Goal: Information Seeking & Learning: Find specific fact

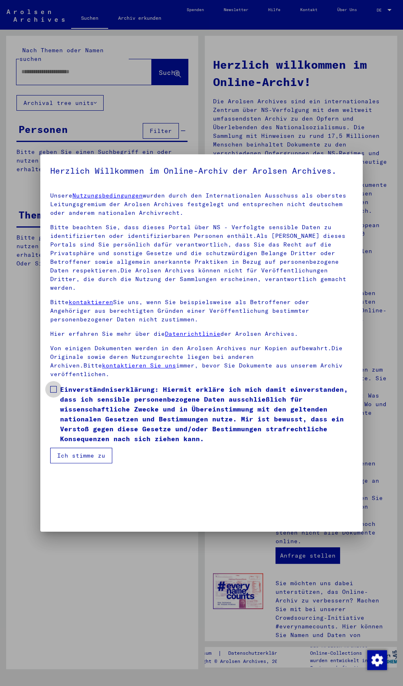
click at [196, 435] on span "Einverständniserklärung: Hiermit erkläre ich mich damit einverstanden, dass ich…" at bounding box center [206, 413] width 293 height 59
click at [95, 463] on button "Ich stimme zu" at bounding box center [81, 456] width 62 height 16
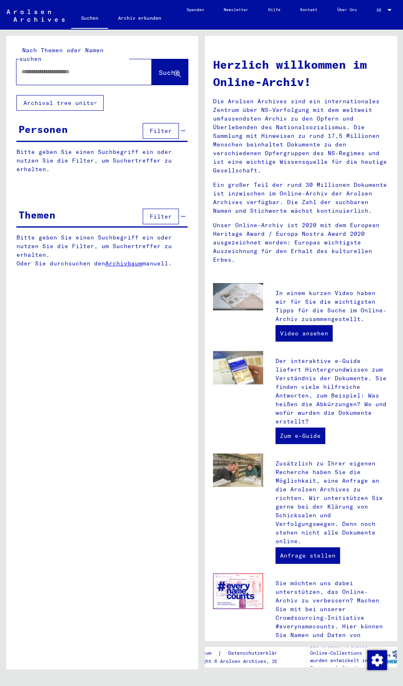
click at [86, 67] on input "text" at bounding box center [74, 71] width 106 height 9
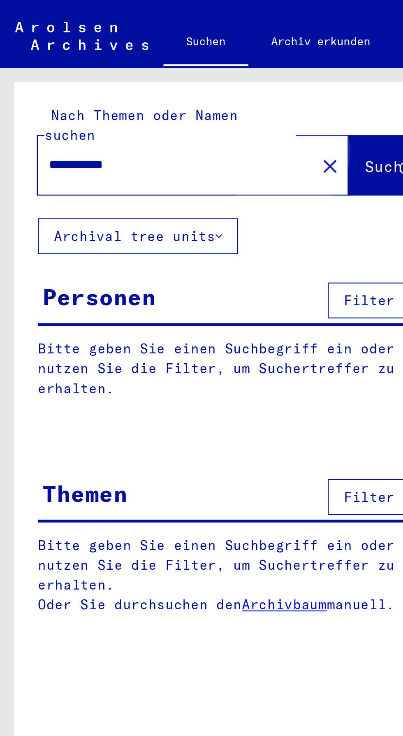
click at [159, 68] on span "Suche" at bounding box center [169, 72] width 21 height 8
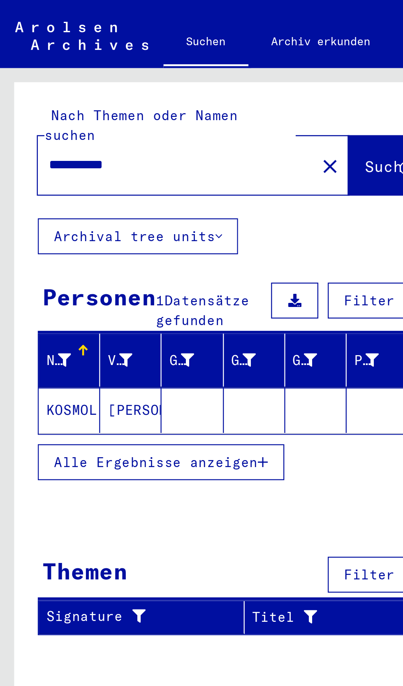
click at [59, 181] on mat-cell "[PERSON_NAME]" at bounding box center [57, 179] width 27 height 20
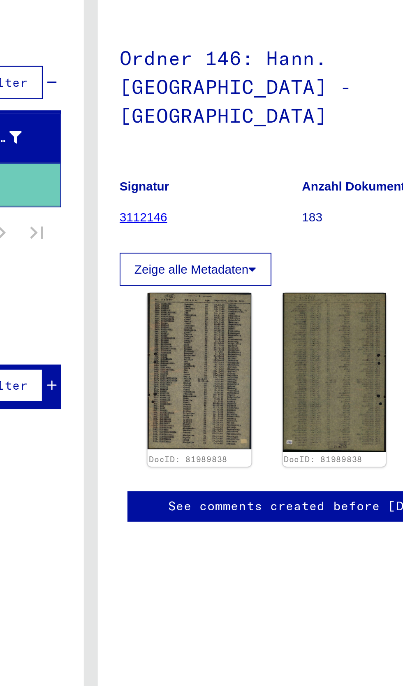
scroll to position [11, 1]
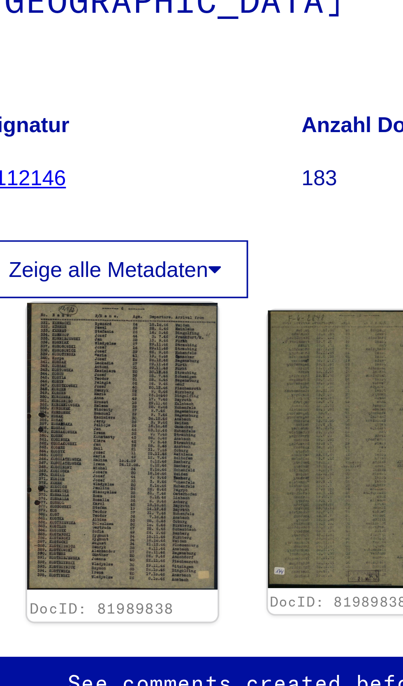
click at [261, 252] on img at bounding box center [252, 266] width 51 height 77
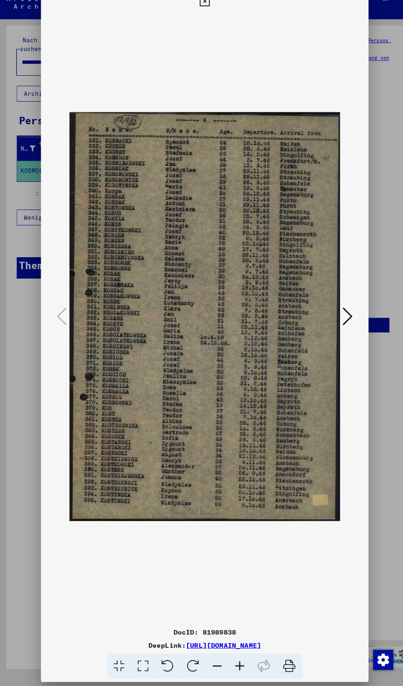
scroll to position [0, 0]
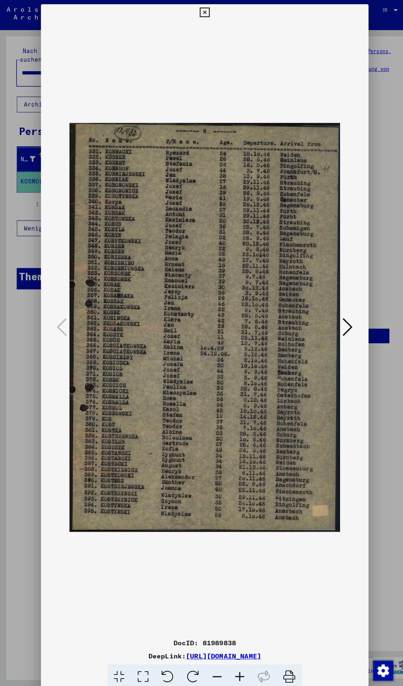
click at [204, 12] on icon at bounding box center [201, 12] width 9 height 10
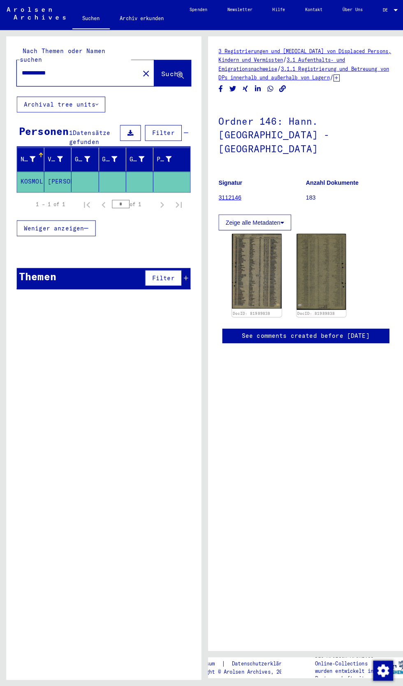
click at [39, 67] on input "**********" at bounding box center [76, 71] width 111 height 9
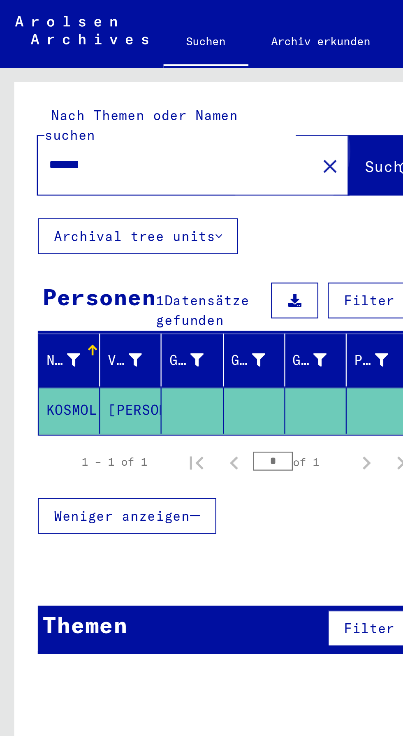
click at [159, 68] on span "Suche" at bounding box center [169, 72] width 21 height 8
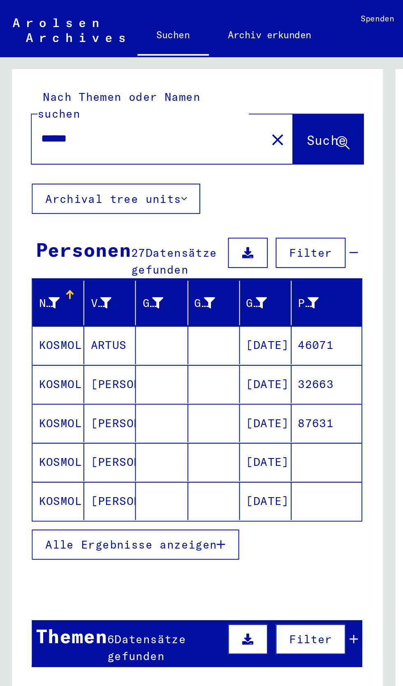
click at [57, 67] on input "******" at bounding box center [74, 71] width 106 height 9
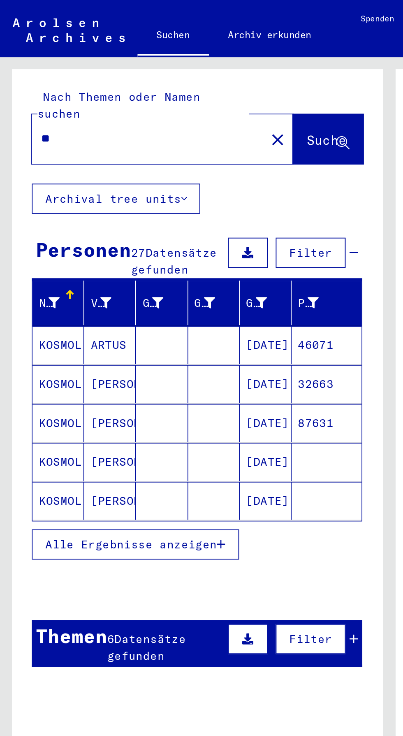
type input "*"
type input "******"
click at [170, 68] on span "Suche" at bounding box center [169, 72] width 21 height 8
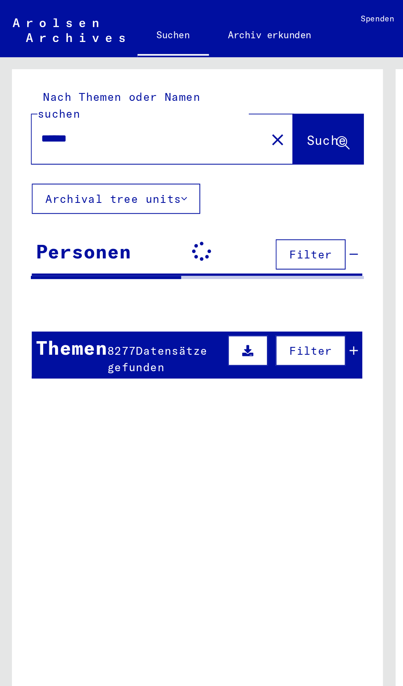
scroll to position [51, 0]
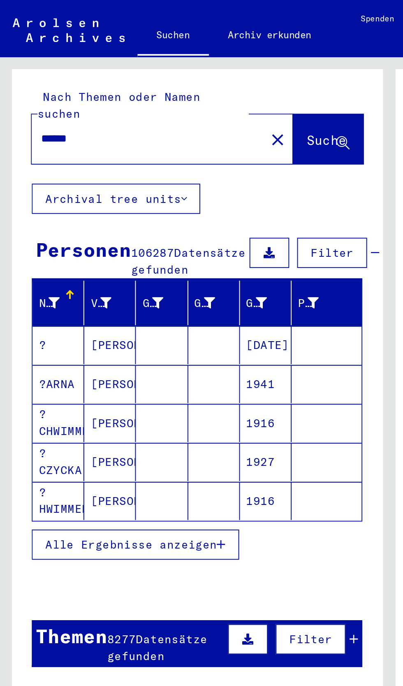
click at [26, 153] on div "Nachname" at bounding box center [25, 157] width 11 height 9
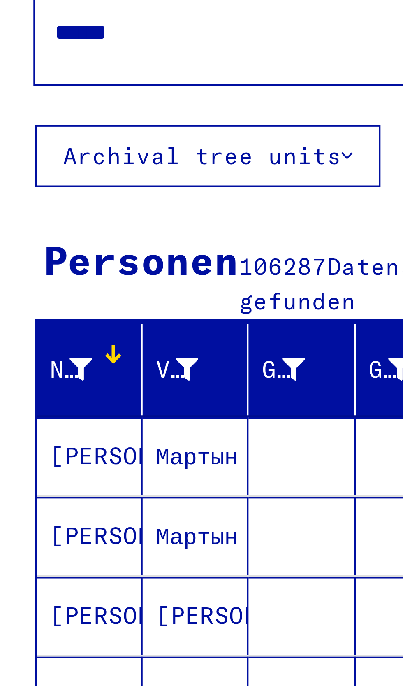
click at [26, 153] on div "Nachname" at bounding box center [25, 157] width 11 height 9
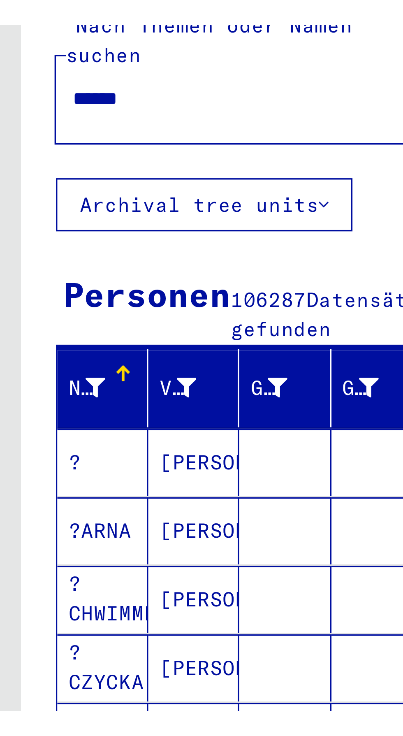
scroll to position [51, 0]
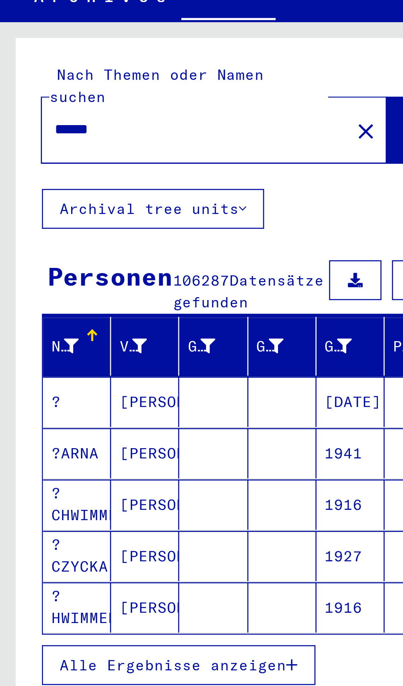
click at [20, 153] on div "Nachname" at bounding box center [25, 157] width 11 height 9
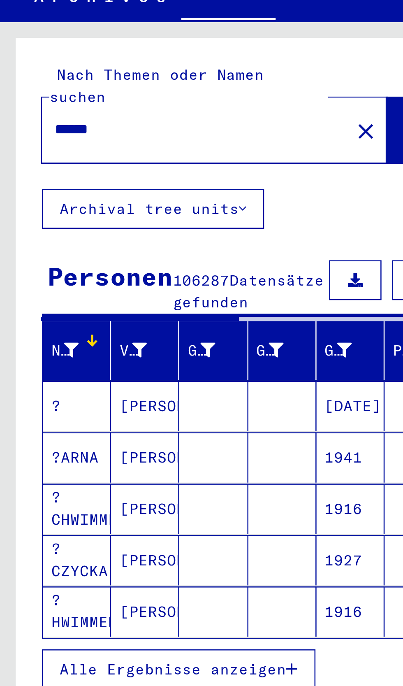
click at [28, 156] on icon at bounding box center [28, 159] width 6 height 6
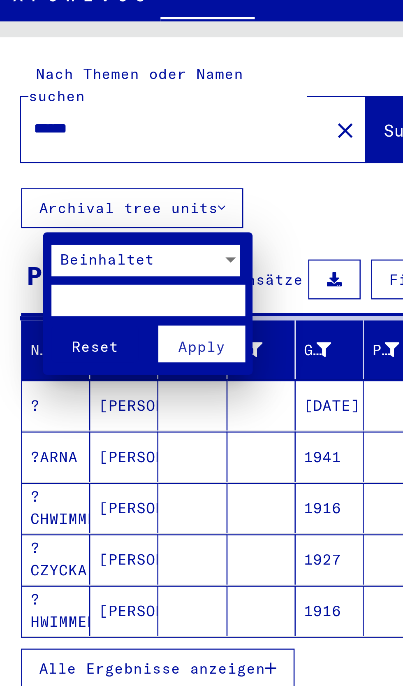
click at [76, 138] on input "text" at bounding box center [66, 139] width 76 height 12
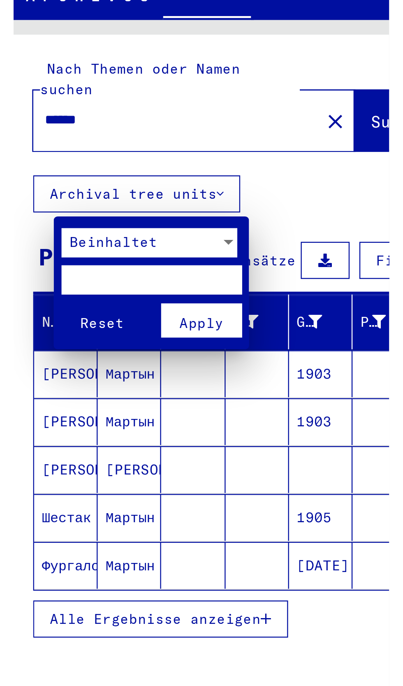
scroll to position [33, 0]
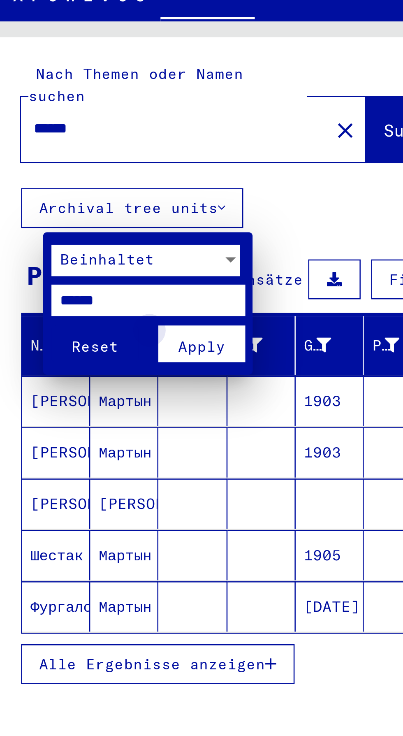
type input "******"
click at [93, 155] on span "Apply" at bounding box center [87, 156] width 19 height 7
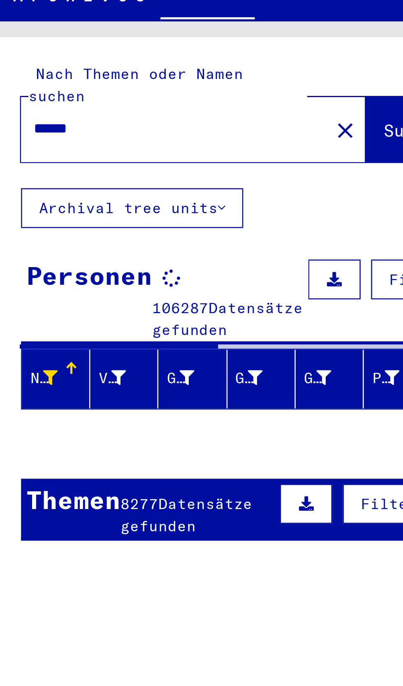
scroll to position [34, 0]
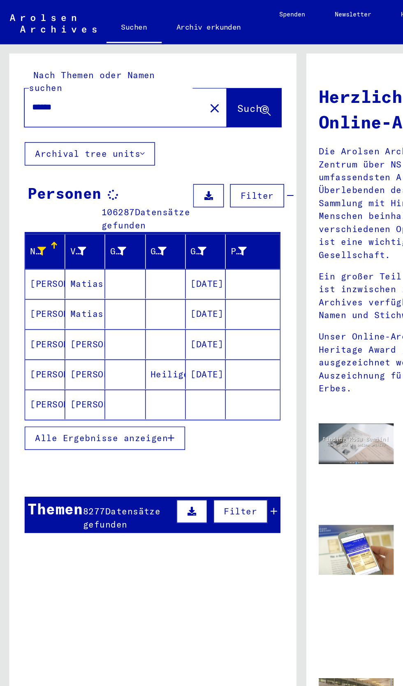
click at [107, 285] on button "Alle Ergebnisse anzeigen" at bounding box center [69, 293] width 107 height 16
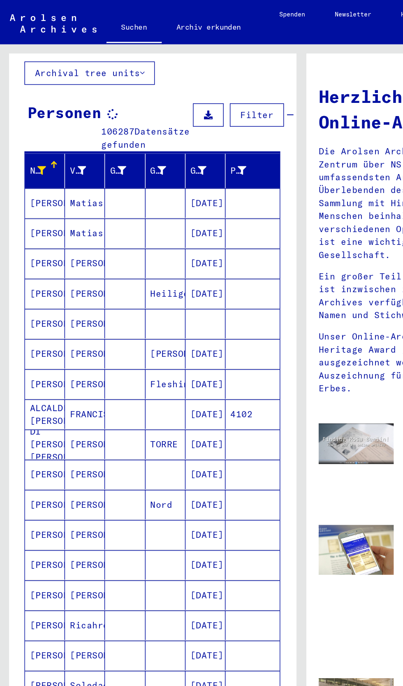
scroll to position [29, 0]
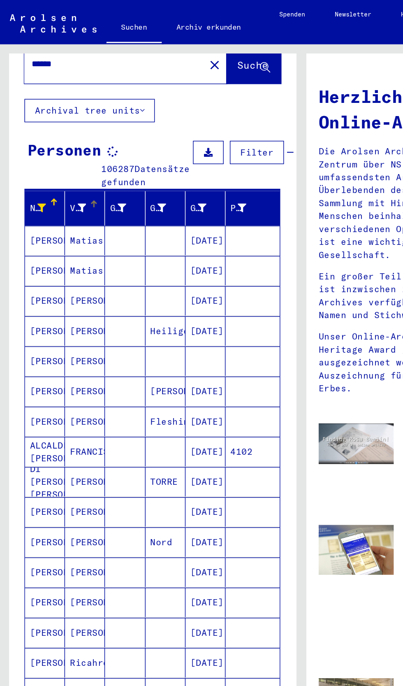
click at [54, 136] on icon at bounding box center [55, 139] width 6 height 6
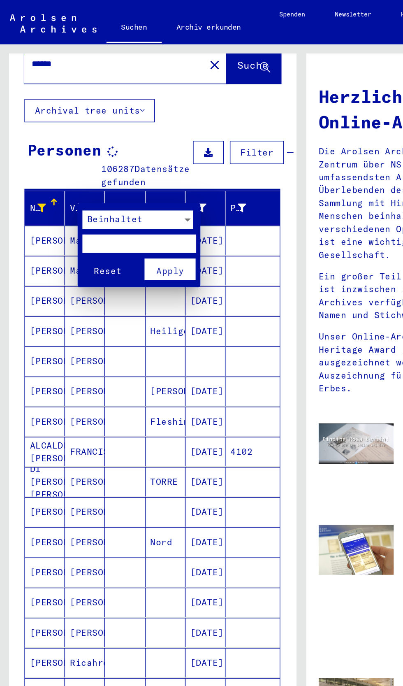
click at [125, 146] on div at bounding box center [125, 147] width 4 height 2
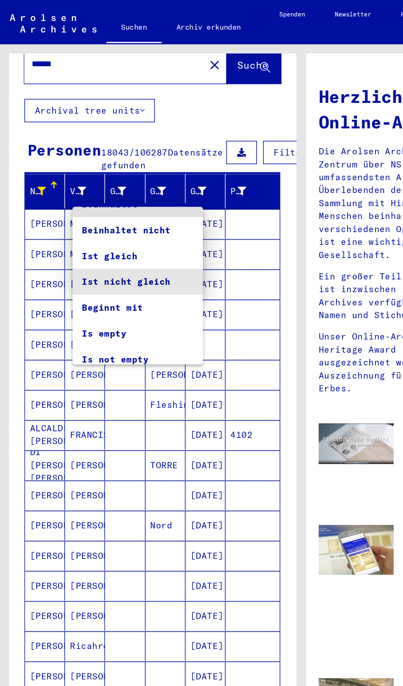
scroll to position [16, 0]
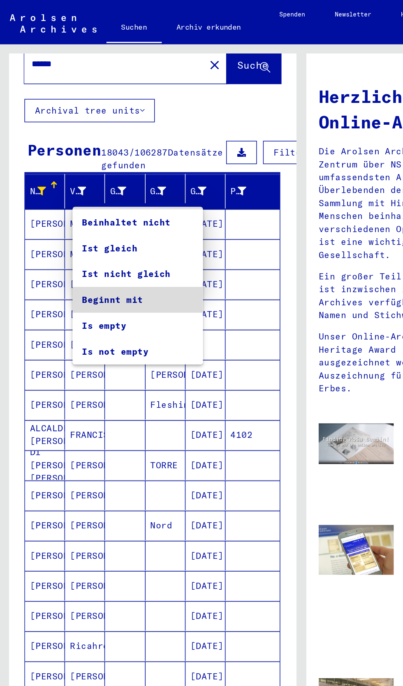
click at [113, 199] on span "Beginnt mit" at bounding box center [92, 200] width 74 height 17
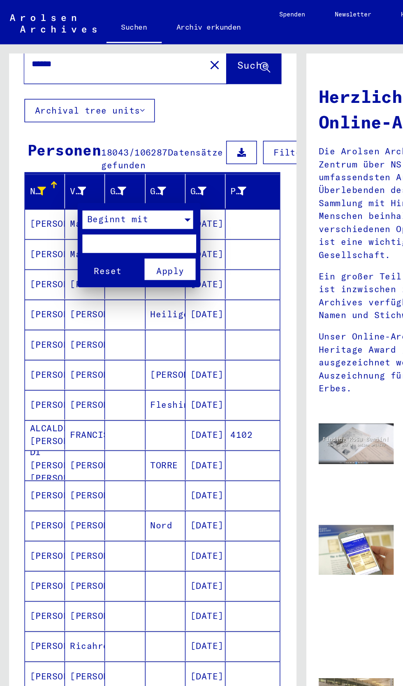
click at [100, 164] on input "text" at bounding box center [93, 163] width 76 height 12
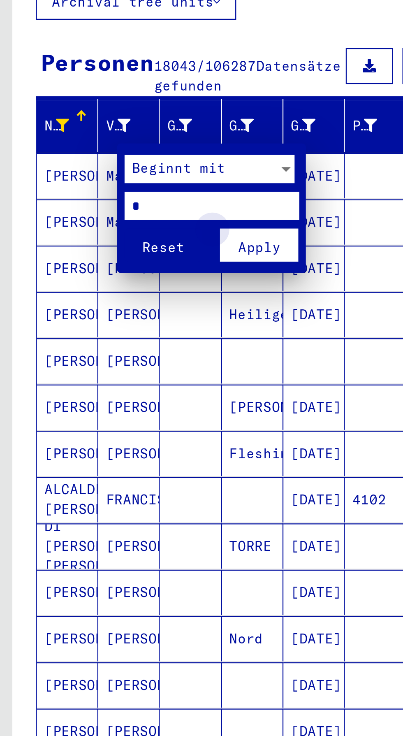
type input "*"
click at [119, 177] on span "Apply" at bounding box center [113, 180] width 19 height 7
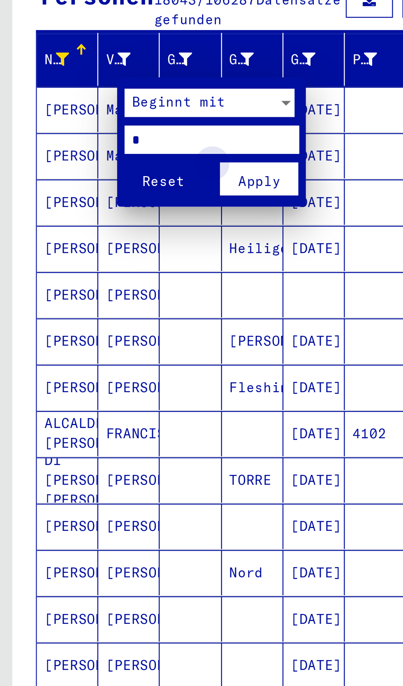
scroll to position [0, 0]
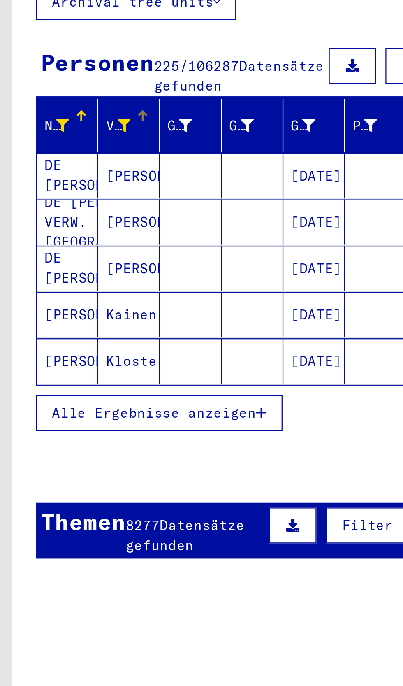
click at [106, 286] on span "Alle Ergebnisse anzeigen" at bounding box center [67, 281] width 89 height 7
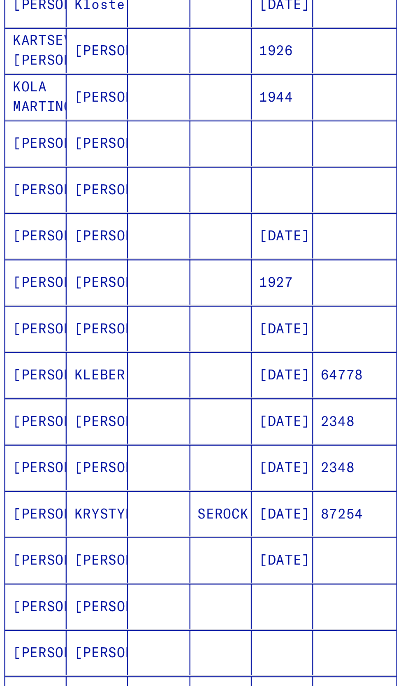
scroll to position [165, 0]
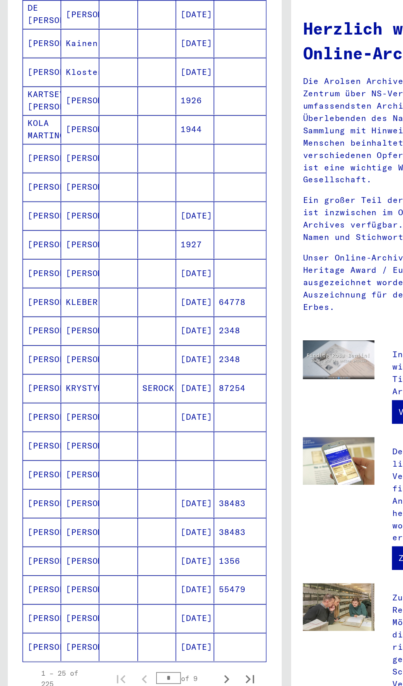
click at [88, 286] on mat-cell at bounding box center [83, 276] width 27 height 20
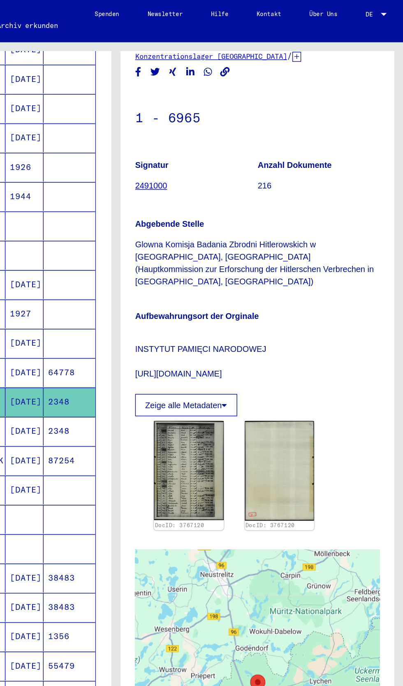
scroll to position [41, 0]
click at [246, 323] on img at bounding box center [252, 329] width 51 height 73
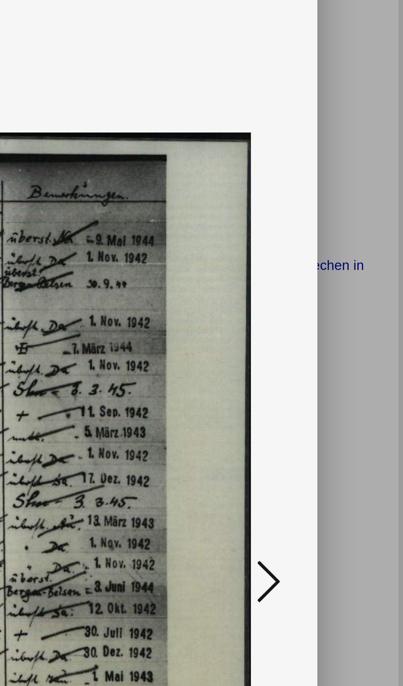
scroll to position [0, 0]
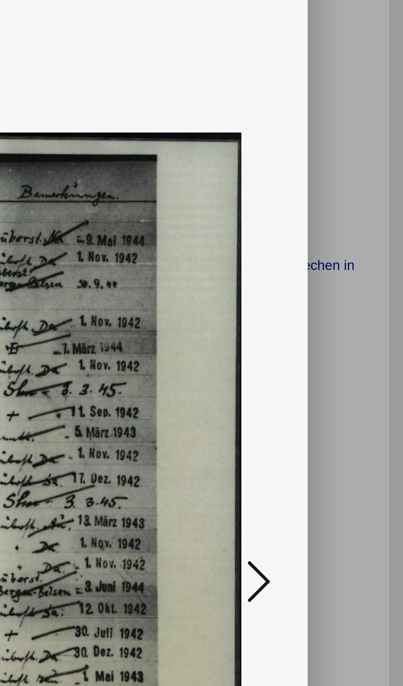
click at [373, 180] on div at bounding box center [201, 343] width 403 height 686
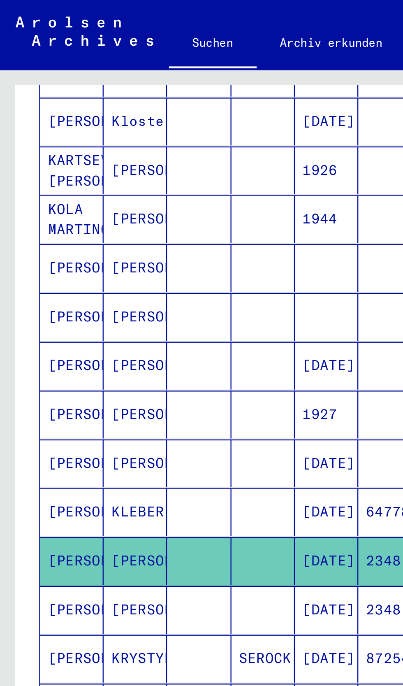
scroll to position [251, 0]
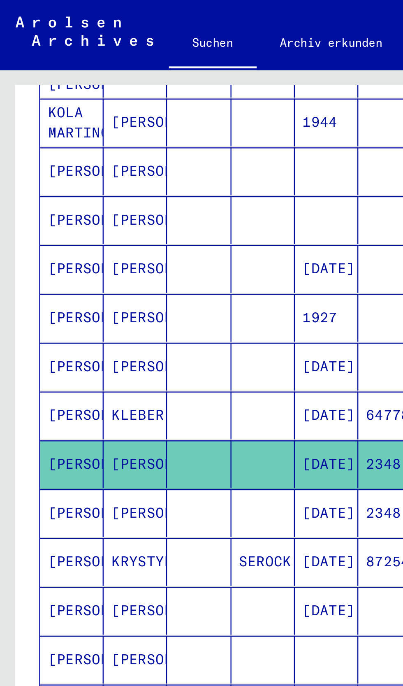
click at [111, 225] on mat-cell at bounding box center [111, 216] width 27 height 20
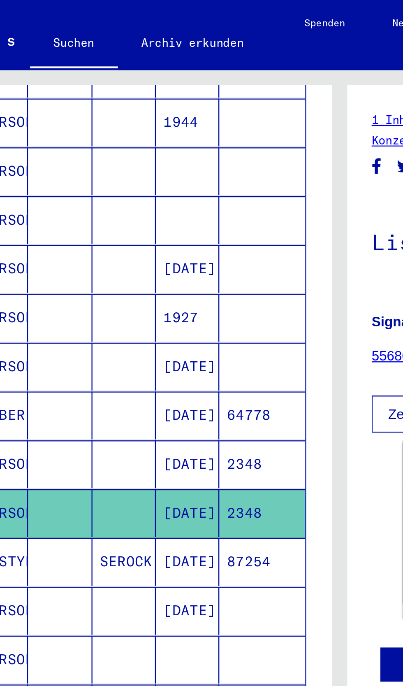
scroll to position [0, 1]
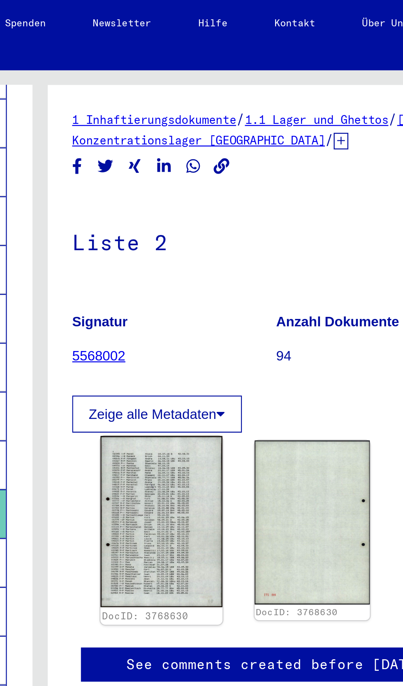
click at [258, 225] on img at bounding box center [252, 220] width 51 height 72
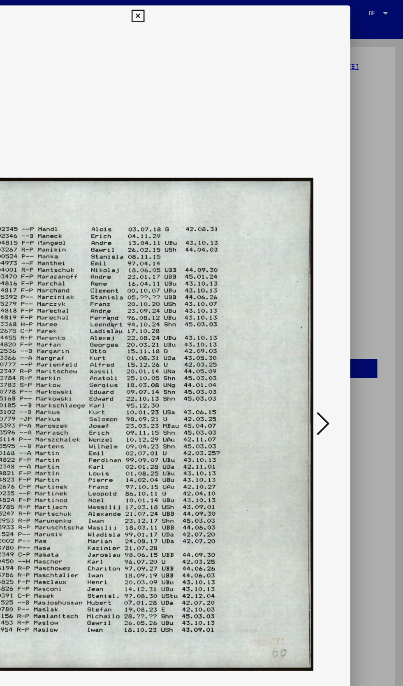
click at [347, 323] on icon at bounding box center [342, 322] width 10 height 20
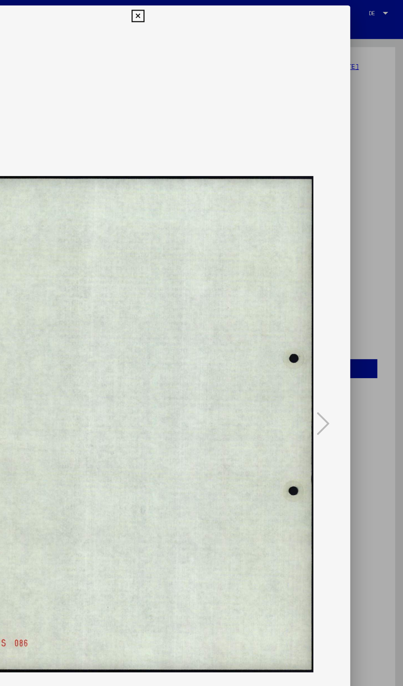
click at [378, 125] on div at bounding box center [201, 343] width 403 height 686
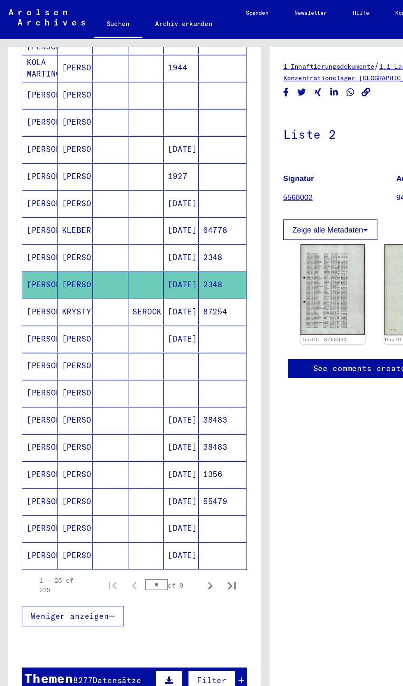
scroll to position [53, 0]
click at [82, 309] on mat-cell at bounding box center [83, 319] width 27 height 20
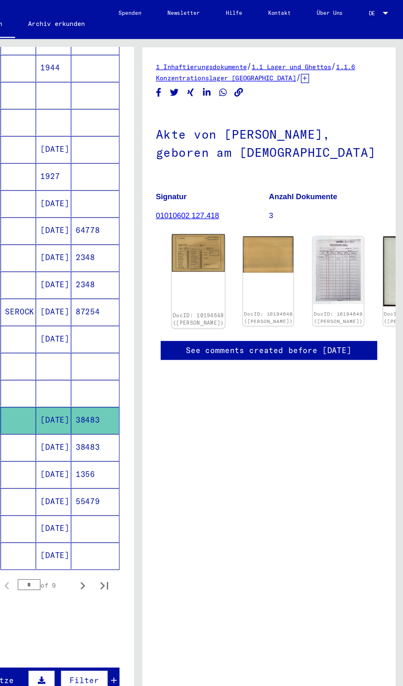
click at [234, 178] on img at bounding box center [248, 192] width 40 height 29
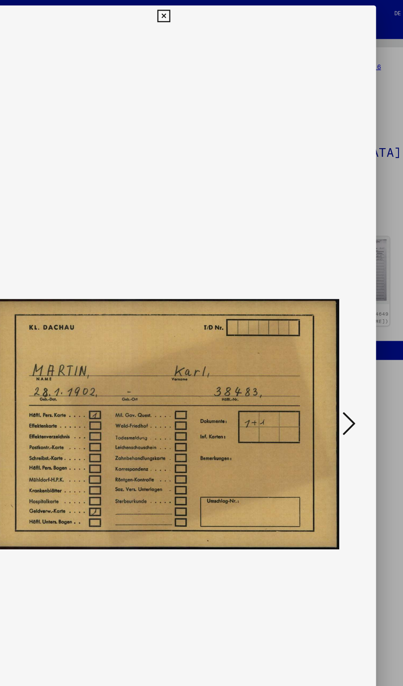
click at [341, 323] on icon at bounding box center [342, 322] width 10 height 20
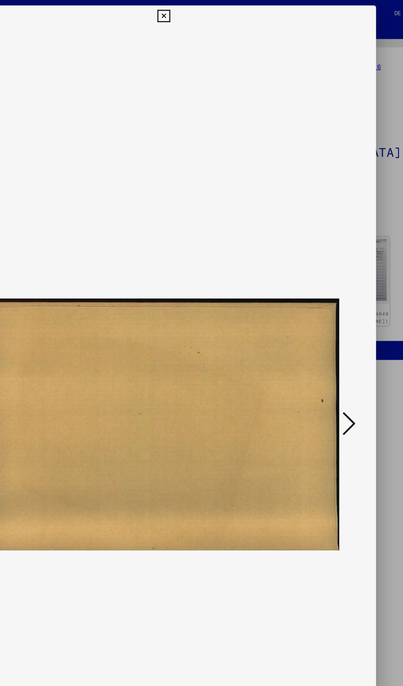
click at [346, 323] on icon at bounding box center [342, 322] width 10 height 20
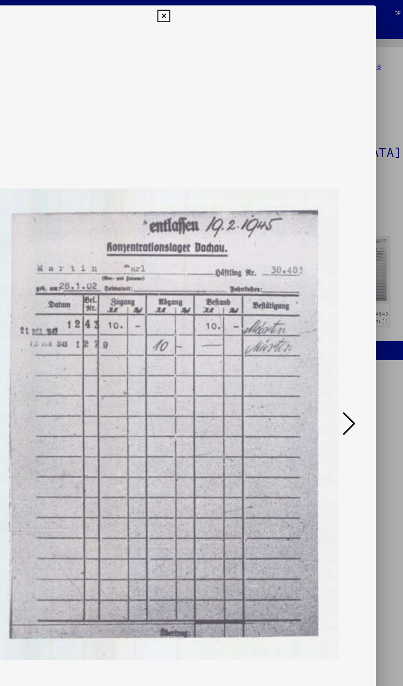
click at [338, 316] on icon at bounding box center [342, 322] width 10 height 20
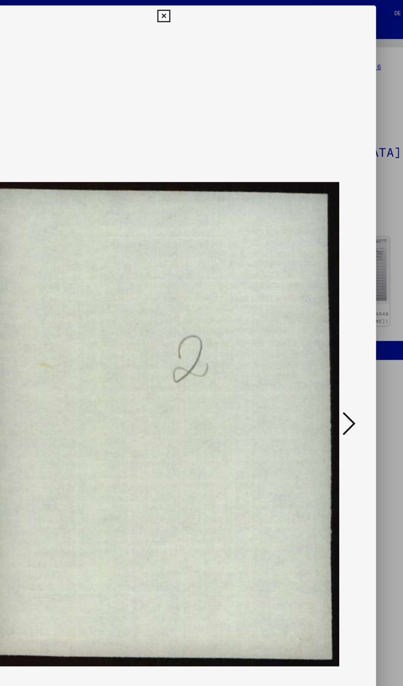
click at [340, 316] on icon at bounding box center [342, 322] width 10 height 20
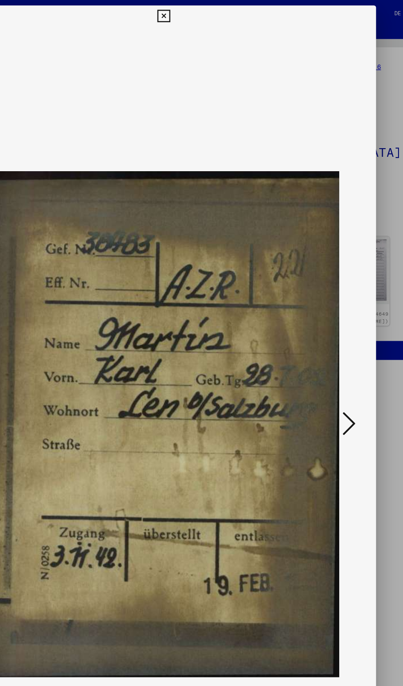
click at [339, 323] on icon at bounding box center [342, 322] width 10 height 20
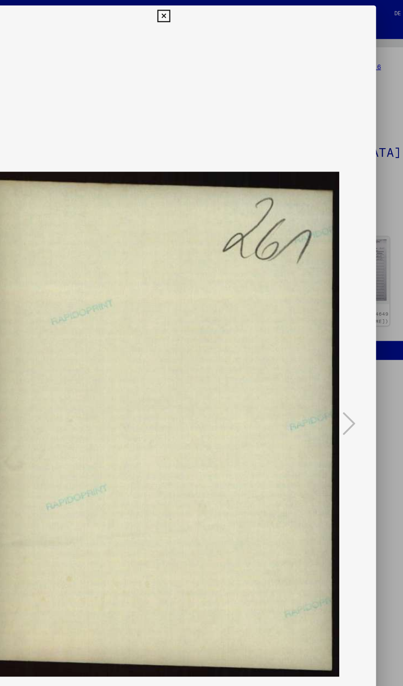
click at [332, 311] on img at bounding box center [201, 323] width 267 height 604
click at [370, 211] on div at bounding box center [201, 343] width 403 height 686
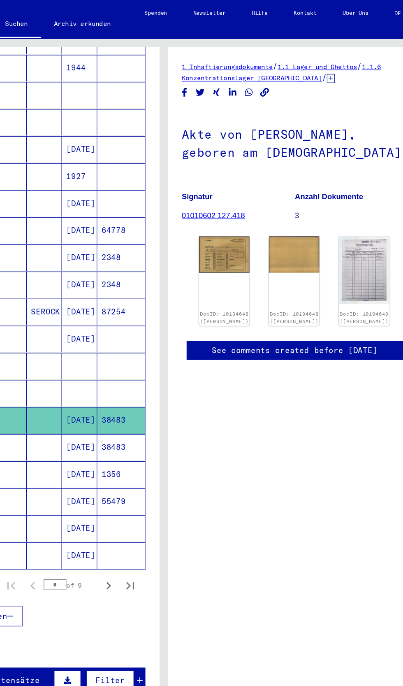
scroll to position [53, 0]
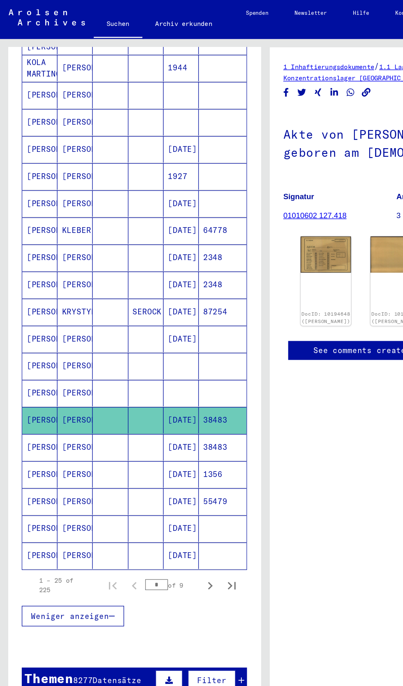
click at [57, 330] on mat-cell "[PERSON_NAME]" at bounding box center [57, 340] width 27 height 20
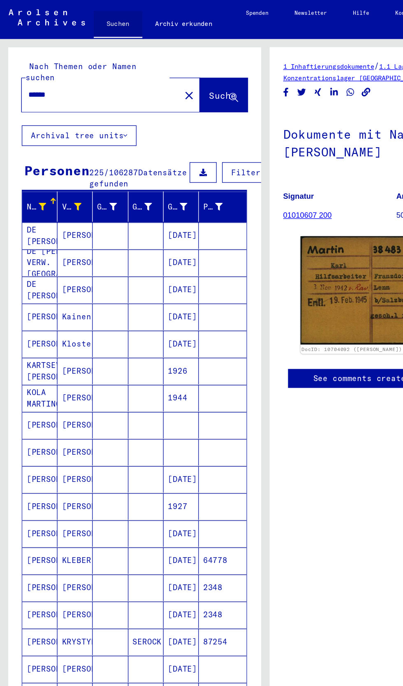
click at [89, 21] on link "Suchen" at bounding box center [89, 18] width 37 height 21
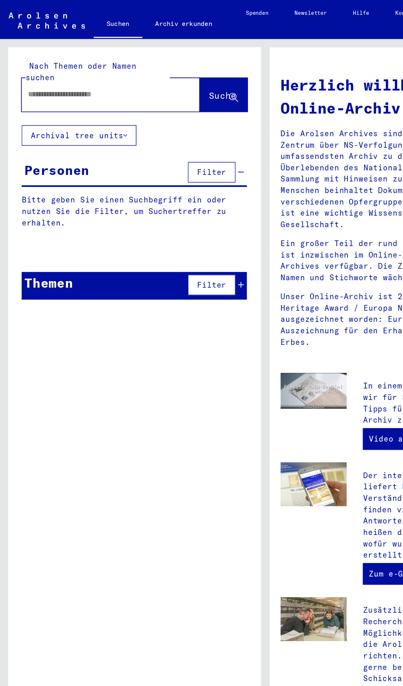
click at [59, 122] on div "Personen" at bounding box center [43, 129] width 49 height 15
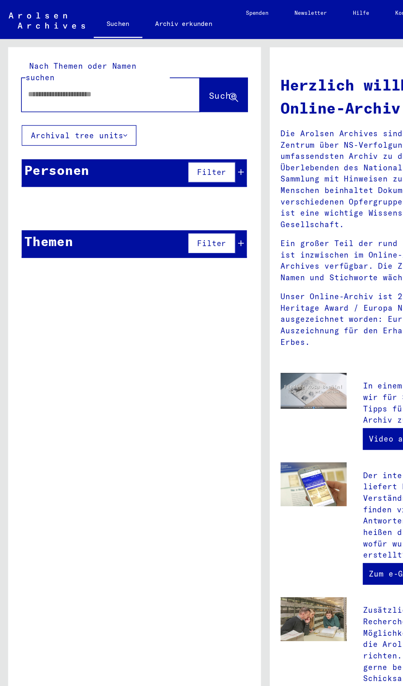
click at [162, 127] on span "Filter" at bounding box center [161, 130] width 22 height 7
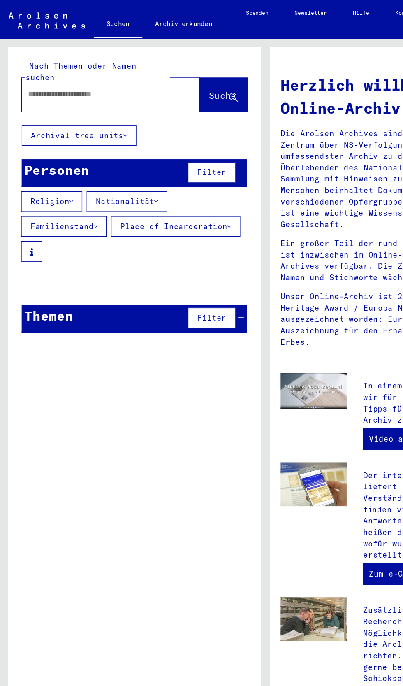
click at [177, 123] on button "Filter" at bounding box center [161, 131] width 36 height 16
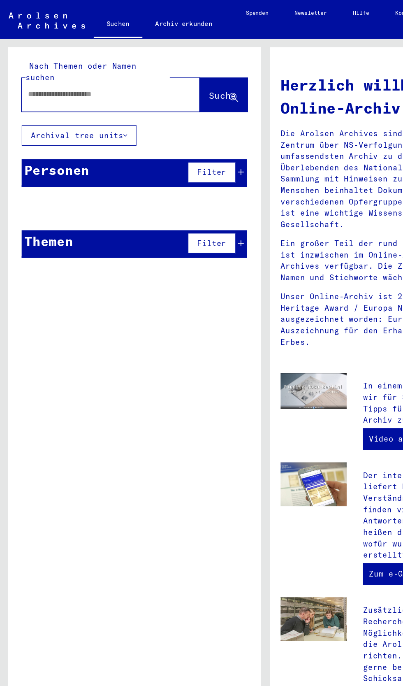
click at [155, 123] on button "Filter" at bounding box center [161, 131] width 36 height 16
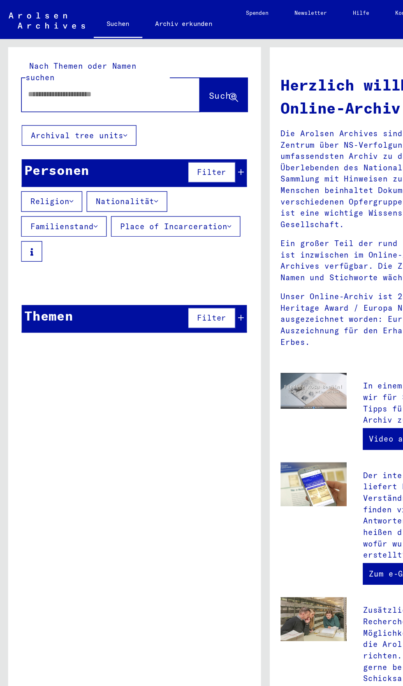
click at [50, 122] on div "Personen" at bounding box center [43, 129] width 49 height 15
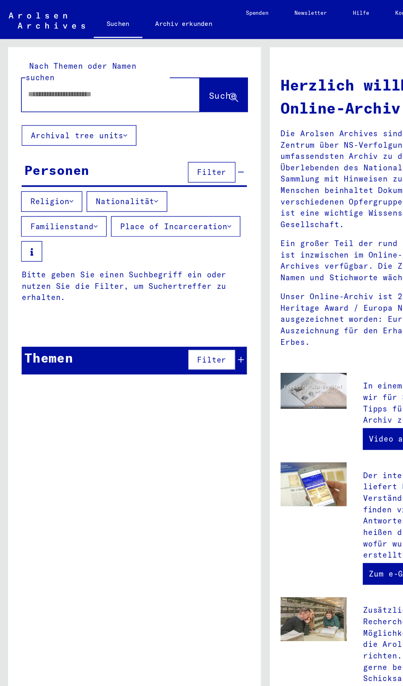
click at [45, 122] on div "Personen" at bounding box center [43, 129] width 49 height 15
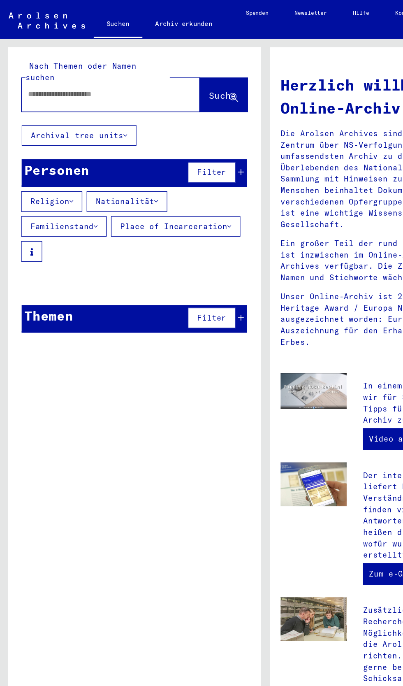
click at [88, 95] on button "Archival tree units" at bounding box center [59, 103] width 87 height 16
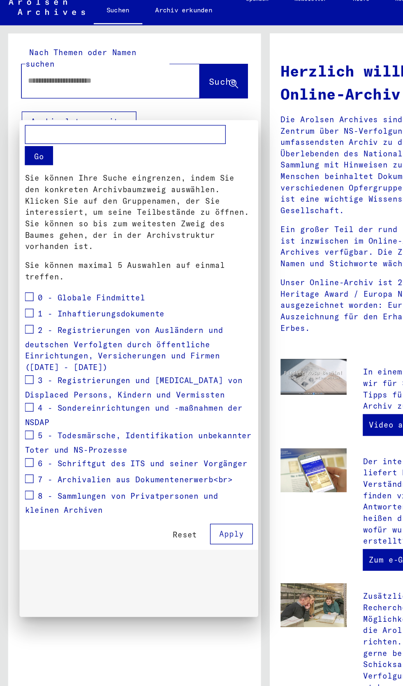
click at [72, 71] on div at bounding box center [201, 343] width 403 height 686
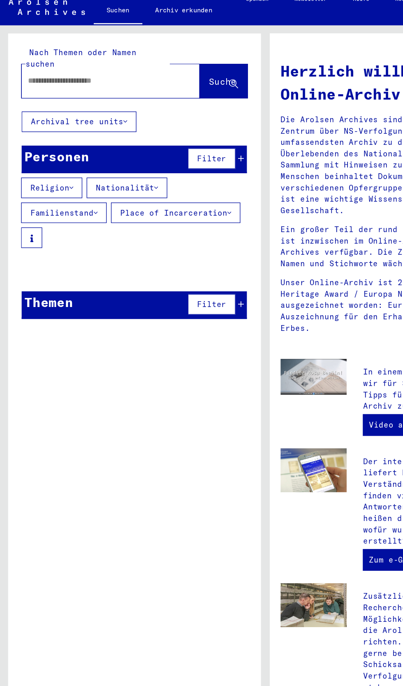
click at [53, 67] on input "text" at bounding box center [74, 71] width 106 height 9
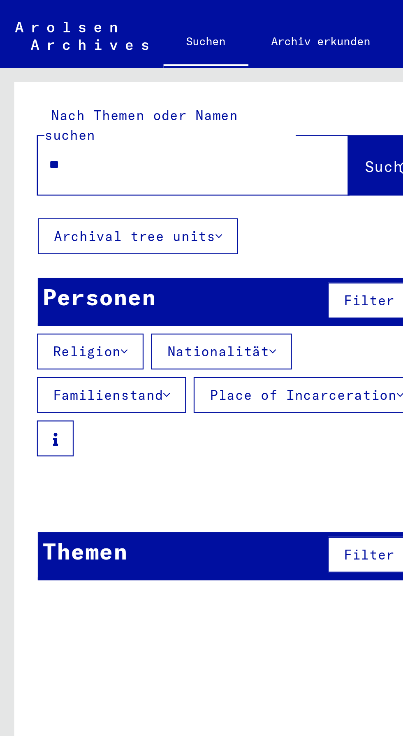
type input "*"
click at [159, 68] on span "Suche" at bounding box center [169, 72] width 21 height 8
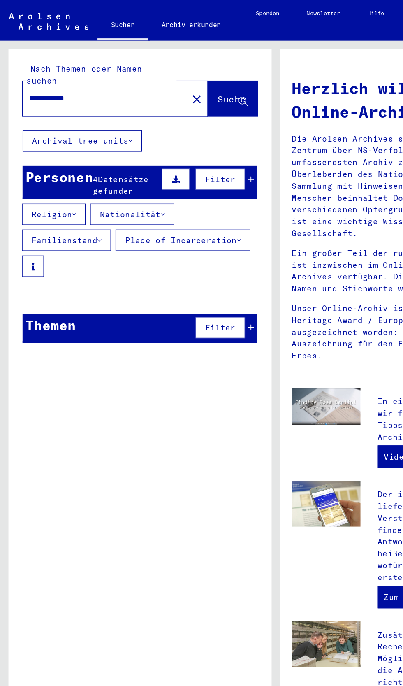
scroll to position [12, 0]
click at [46, 121] on div "Personen 4 Datensätze gefunden Filter" at bounding box center [101, 133] width 171 height 24
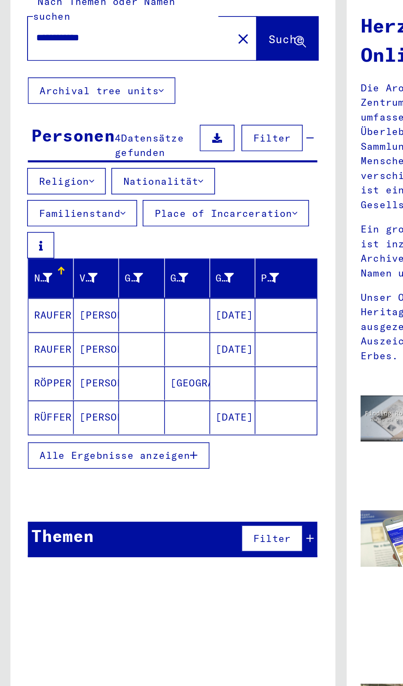
click at [81, 266] on mat-cell at bounding box center [83, 276] width 27 height 20
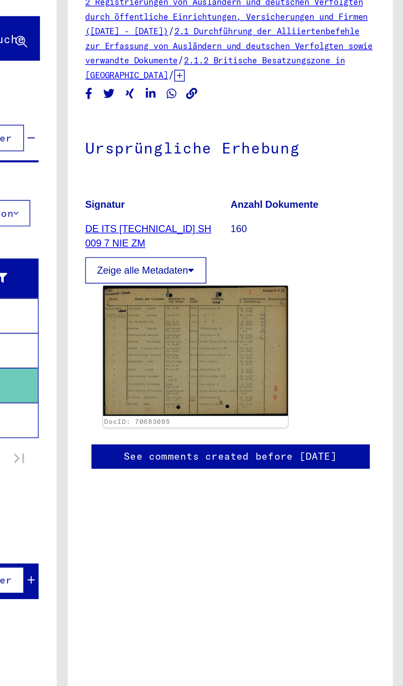
click at [280, 252] on img at bounding box center [280, 256] width 109 height 77
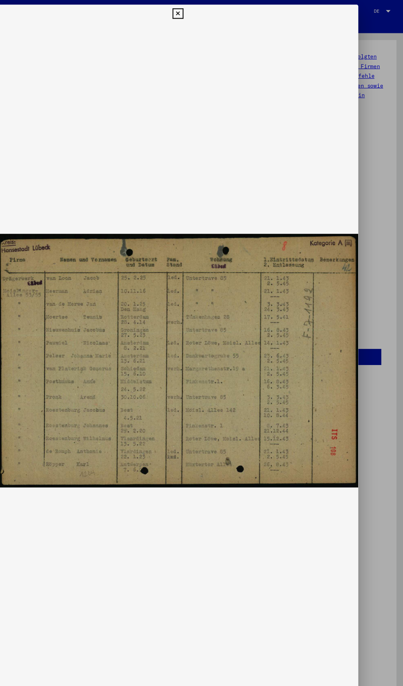
click at [214, 10] on div "DocID: 70683095 DeepLink: [URL][DOMAIN_NAME]" at bounding box center [201, 341] width 323 height 675
click at [206, 13] on icon at bounding box center [201, 12] width 9 height 10
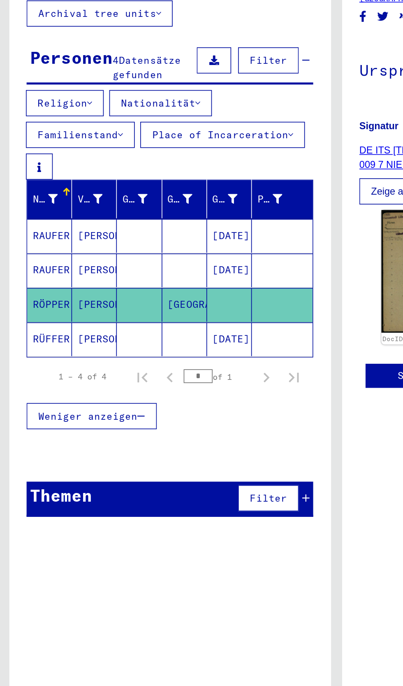
click at [32, 296] on mat-cell "RÜFFER" at bounding box center [30, 297] width 27 height 20
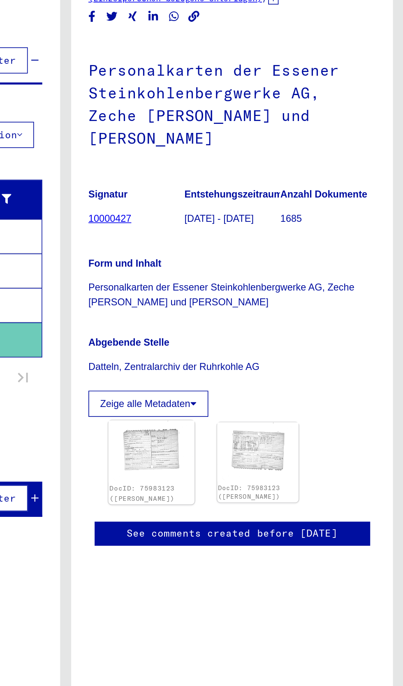
click at [253, 383] on img at bounding box center [252, 364] width 51 height 37
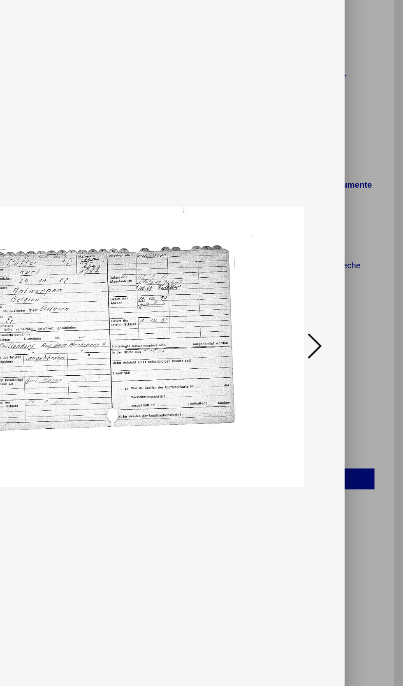
click at [357, 378] on div at bounding box center [201, 323] width 323 height 604
click at [343, 332] on icon at bounding box center [342, 322] width 10 height 20
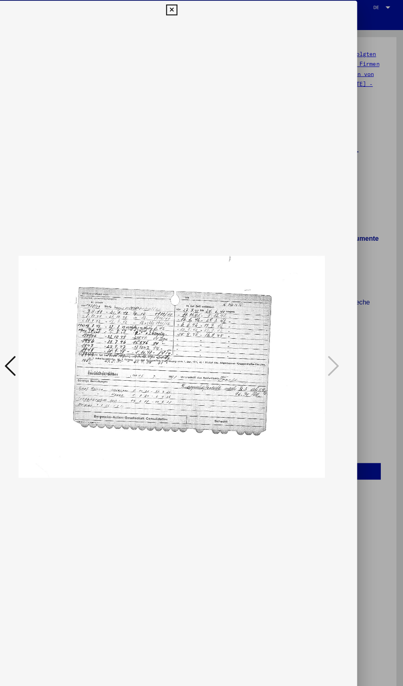
click at [368, 331] on div at bounding box center [201, 343] width 403 height 686
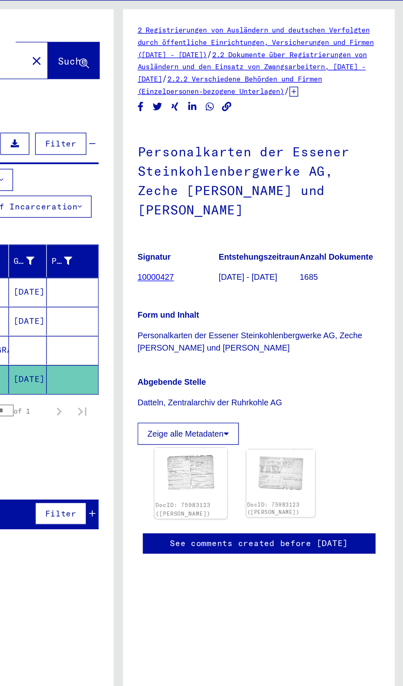
click at [255, 383] on img at bounding box center [252, 364] width 51 height 37
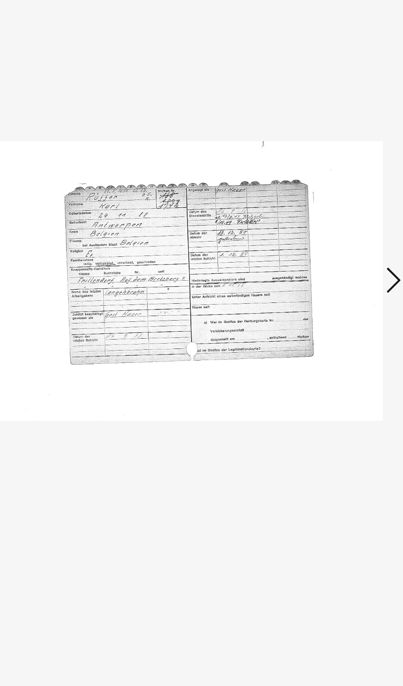
click at [338, 332] on icon at bounding box center [342, 322] width 10 height 20
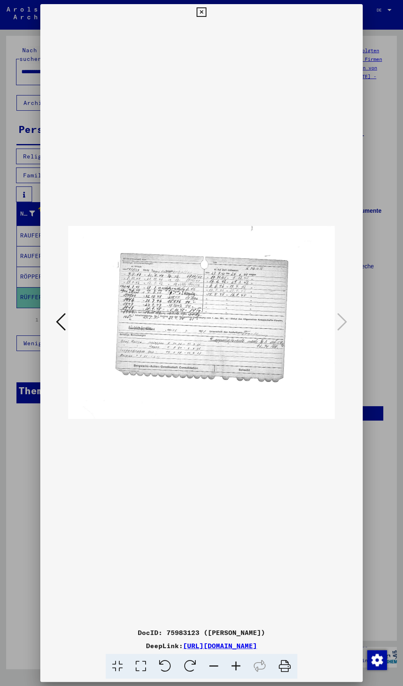
click at [201, 12] on icon at bounding box center [201, 12] width 9 height 10
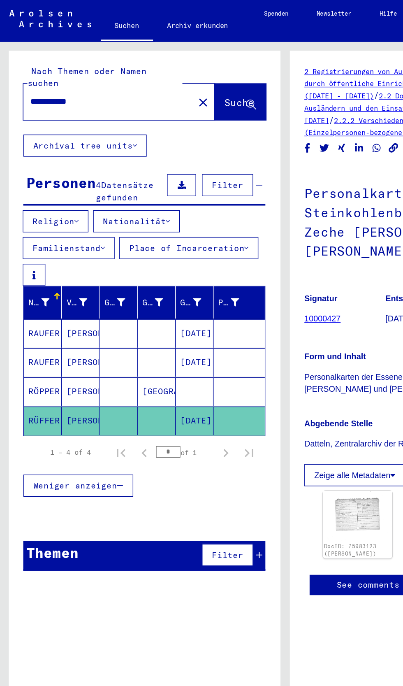
click at [107, 67] on input "**********" at bounding box center [76, 71] width 111 height 9
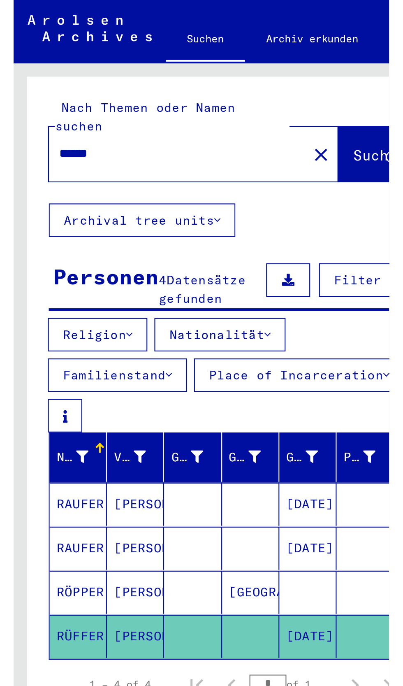
scroll to position [0, 1]
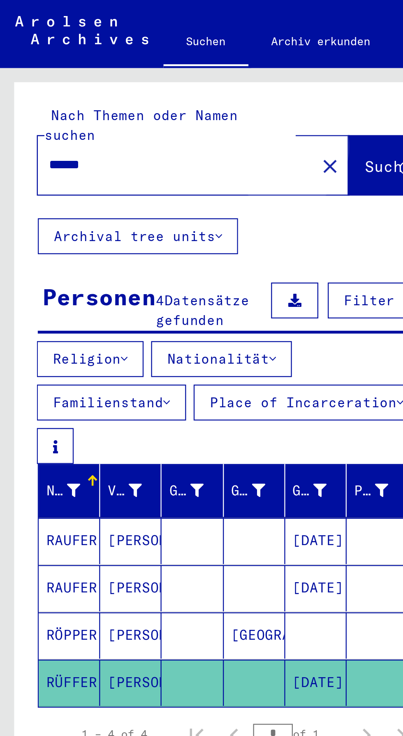
type input "******"
click at [159, 68] on span "Suche" at bounding box center [169, 72] width 21 height 8
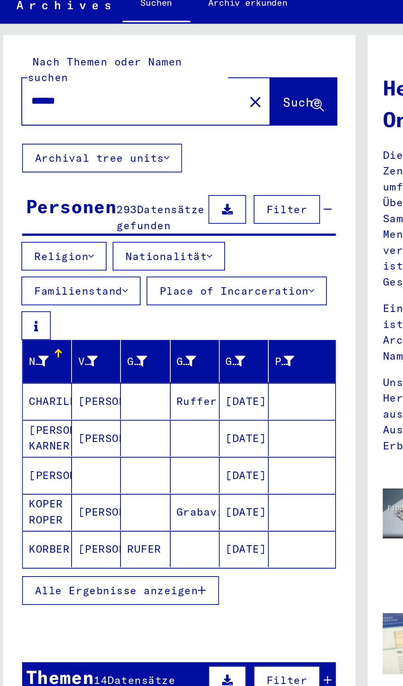
scroll to position [21, 0]
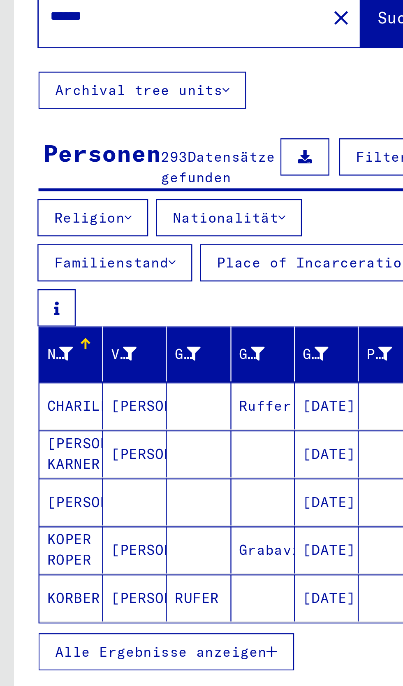
click at [36, 207] on div at bounding box center [36, 209] width 1 height 4
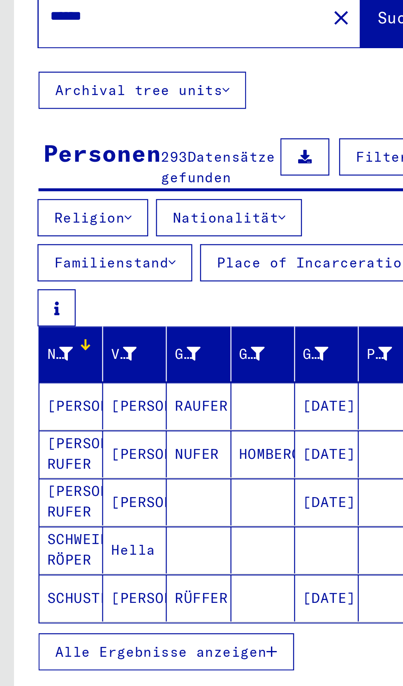
click at [91, 335] on span "Alle Ergebnisse anzeigen" at bounding box center [67, 338] width 89 height 7
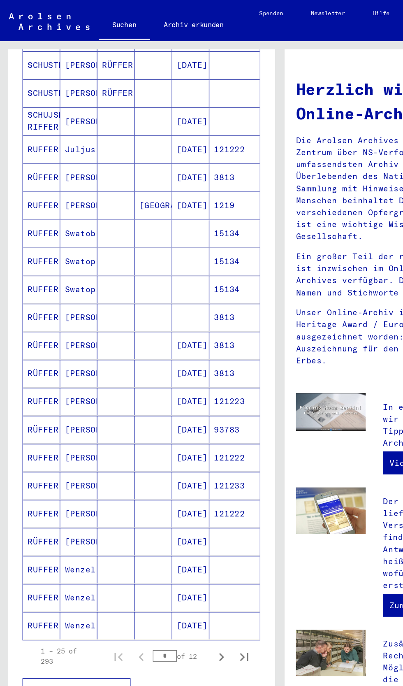
scroll to position [279, 0]
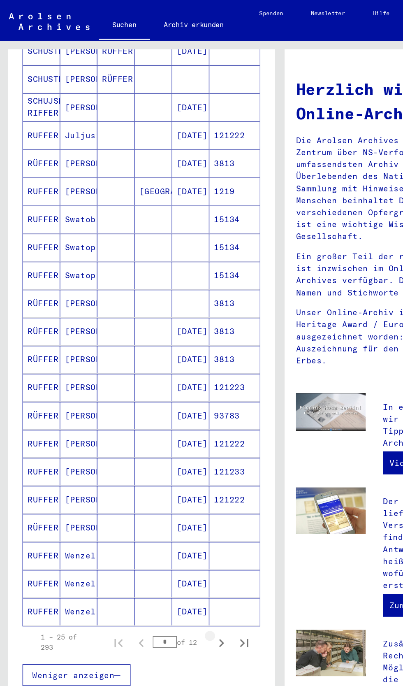
click at [160, 457] on icon "Next page" at bounding box center [160, 463] width 12 height 12
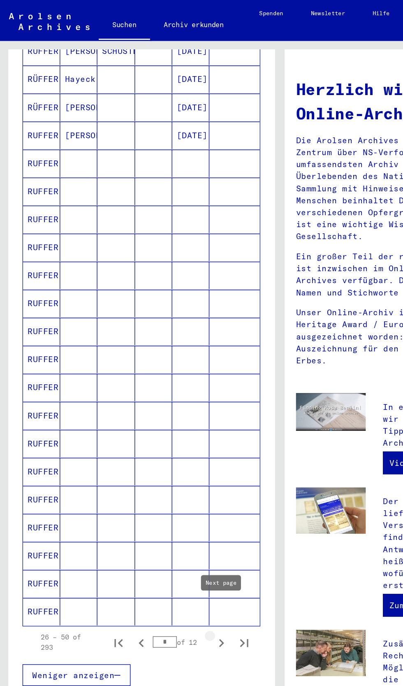
click at [160, 457] on icon "Next page" at bounding box center [160, 463] width 12 height 12
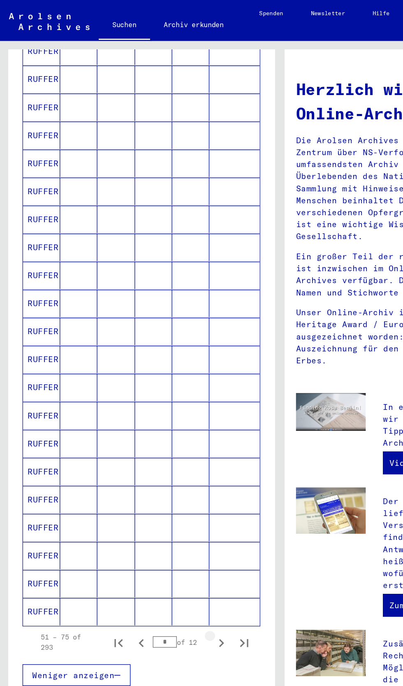
click at [160, 457] on icon "Next page" at bounding box center [160, 463] width 12 height 12
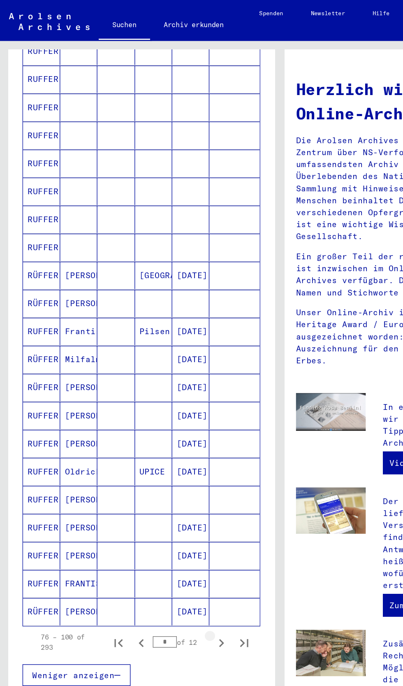
click at [158, 457] on icon "Next page" at bounding box center [160, 463] width 12 height 12
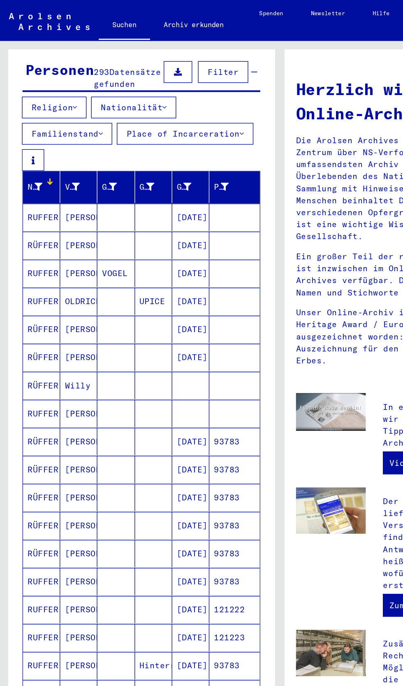
scroll to position [74, 0]
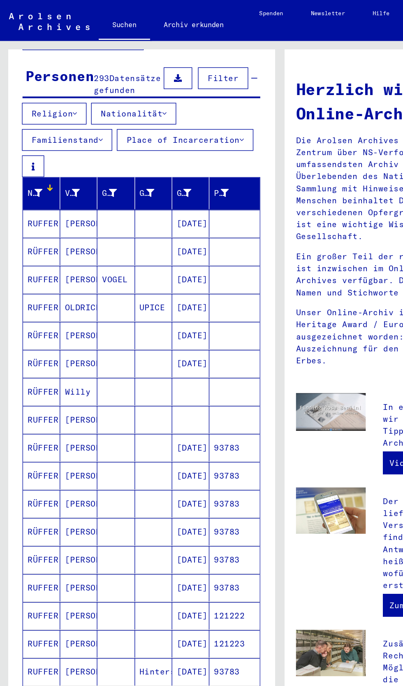
click at [59, 232] on mat-cell "[PERSON_NAME]" at bounding box center [57, 242] width 27 height 20
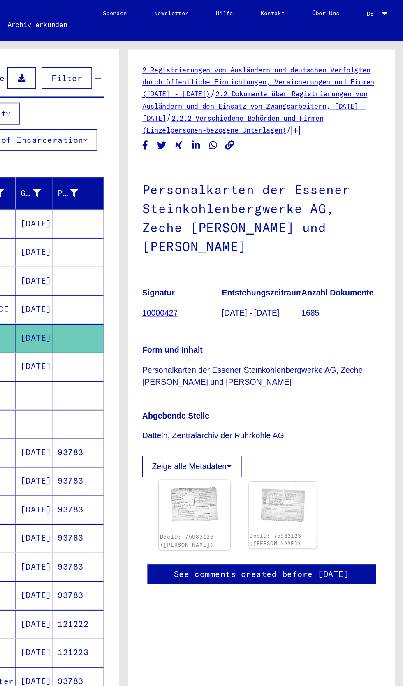
click at [260, 366] on img at bounding box center [252, 364] width 51 height 37
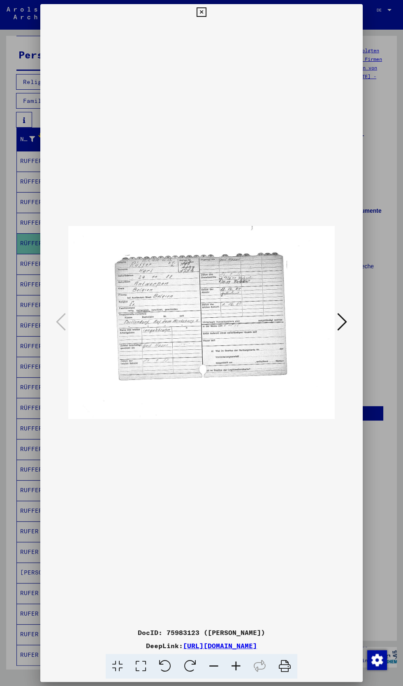
click at [207, 13] on button at bounding box center [201, 12] width 14 height 16
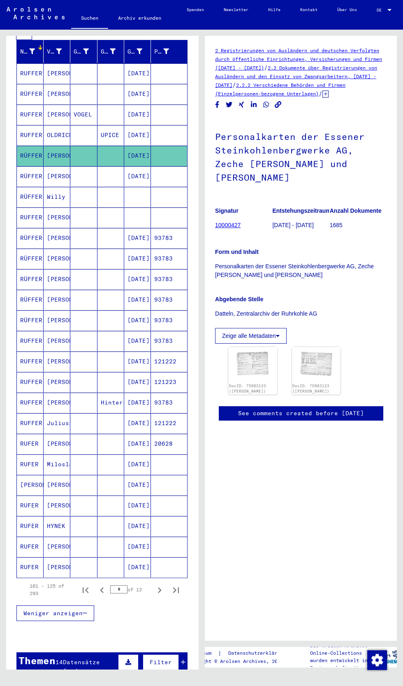
scroll to position [163, 0]
click at [163, 584] on icon "Next page" at bounding box center [160, 590] width 12 height 12
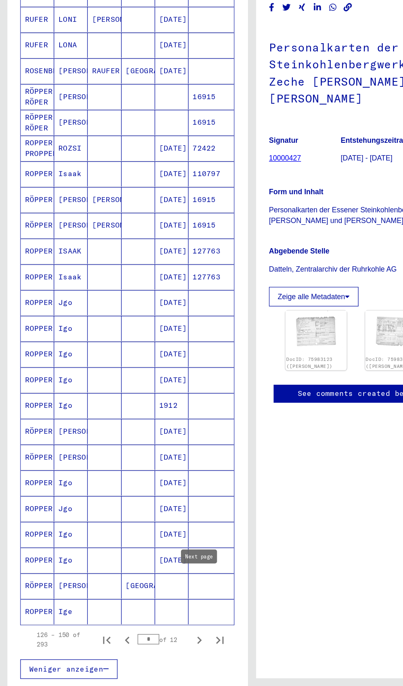
scroll to position [146, 0]
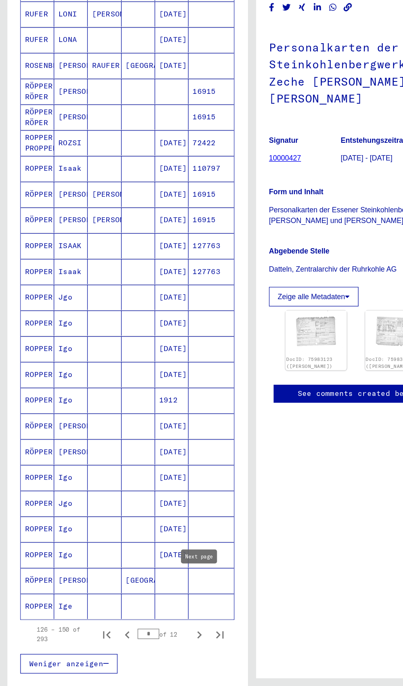
click at [64, 553] on mat-cell "[PERSON_NAME]" at bounding box center [57, 563] width 27 height 20
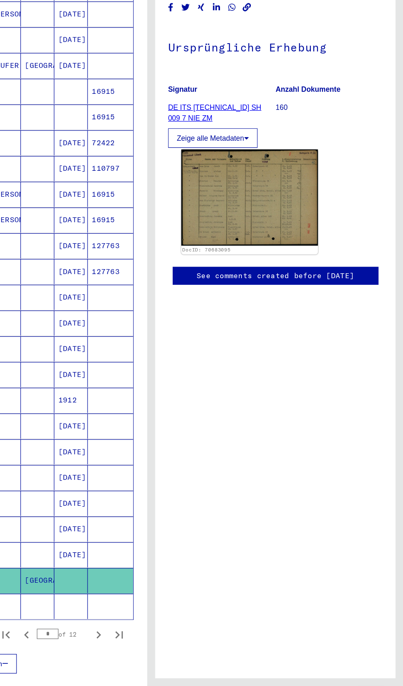
click at [300, 233] on img at bounding box center [280, 256] width 109 height 77
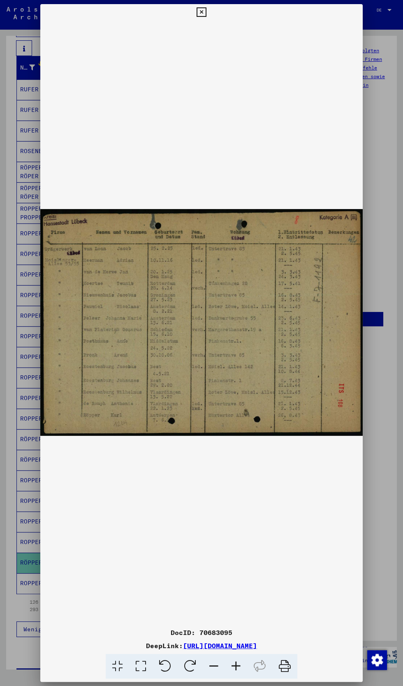
click at [201, 12] on icon at bounding box center [201, 12] width 9 height 10
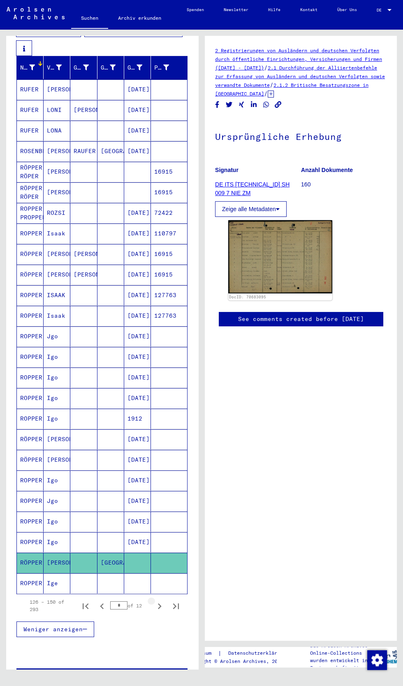
click at [161, 600] on icon "Next page" at bounding box center [160, 606] width 12 height 12
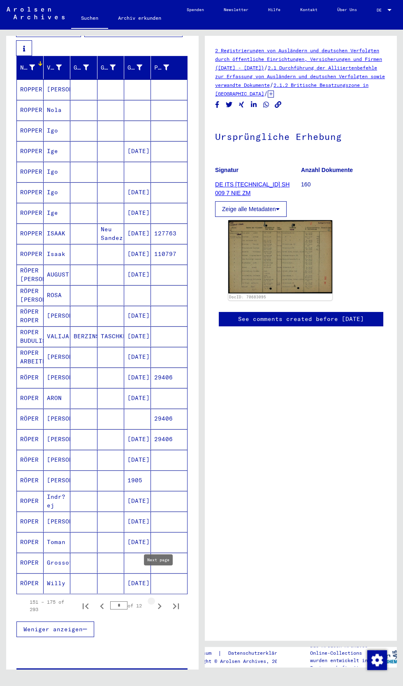
click at [158, 603] on icon "Next page" at bounding box center [160, 606] width 4 height 6
type input "*"
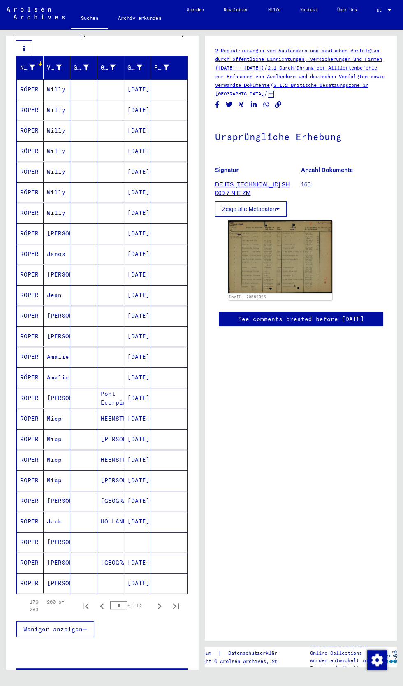
scroll to position [0, 1]
